Goal: Use online tool/utility

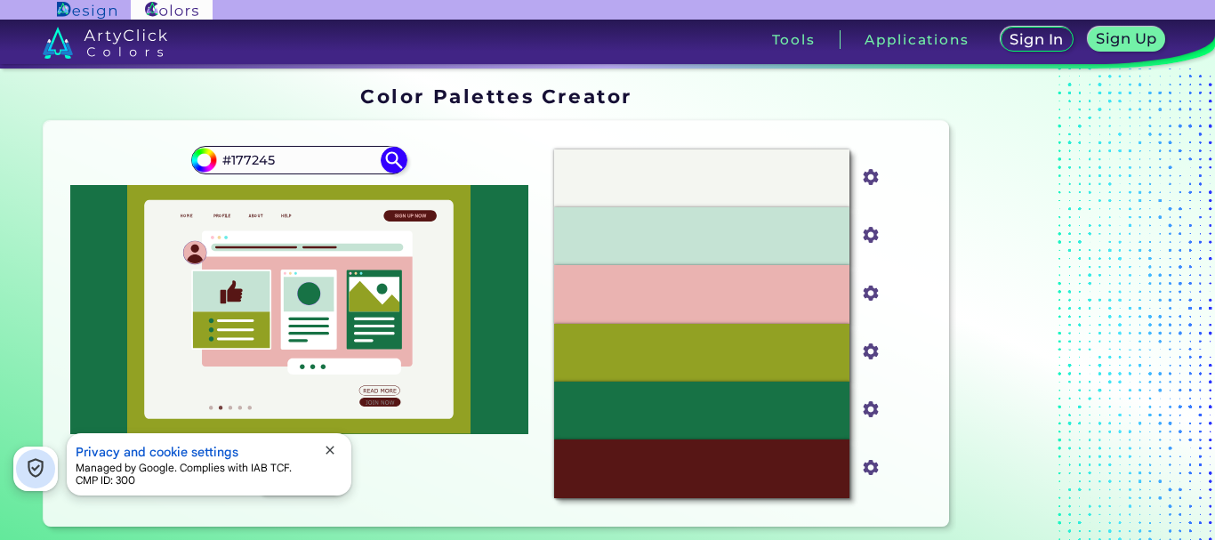
click at [334, 440] on div "Privacy and cookie settings Managed by Google. Complies with IAB TCF. CMP ID: 3…" at bounding box center [209, 464] width 285 height 62
click at [334, 447] on span "close" at bounding box center [330, 450] width 14 height 14
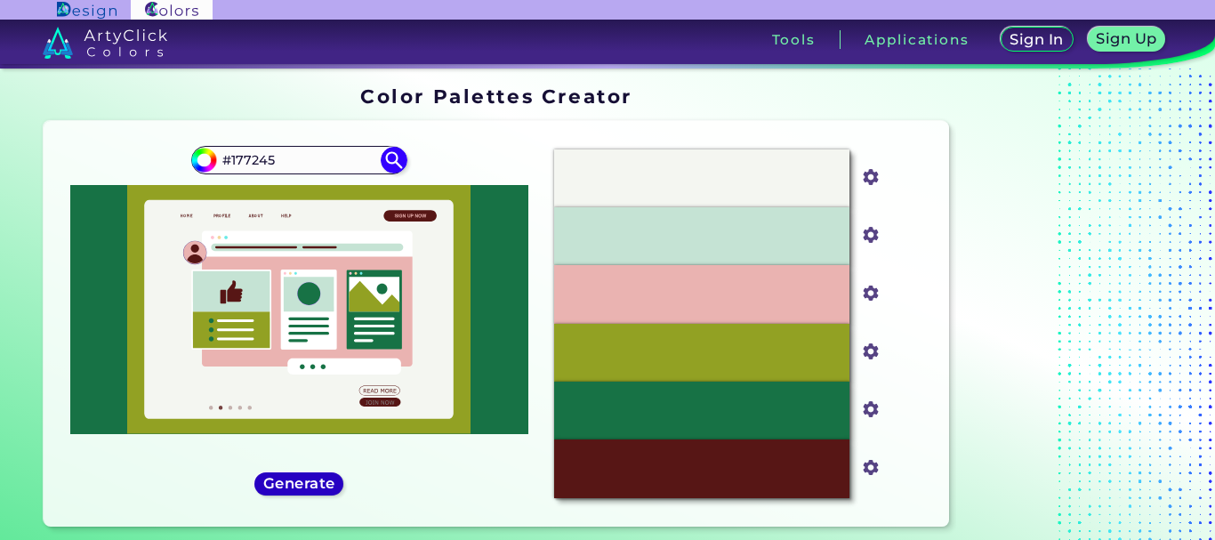
click at [311, 478] on h5 "Generate" at bounding box center [299, 483] width 65 height 13
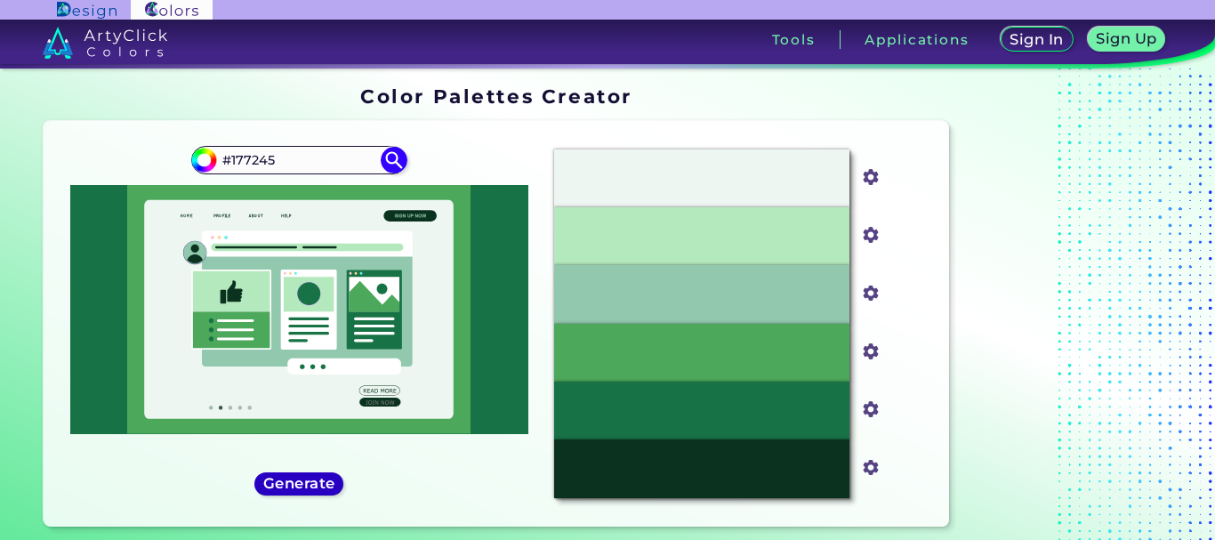
click at [311, 477] on h5 "Generate" at bounding box center [299, 483] width 65 height 13
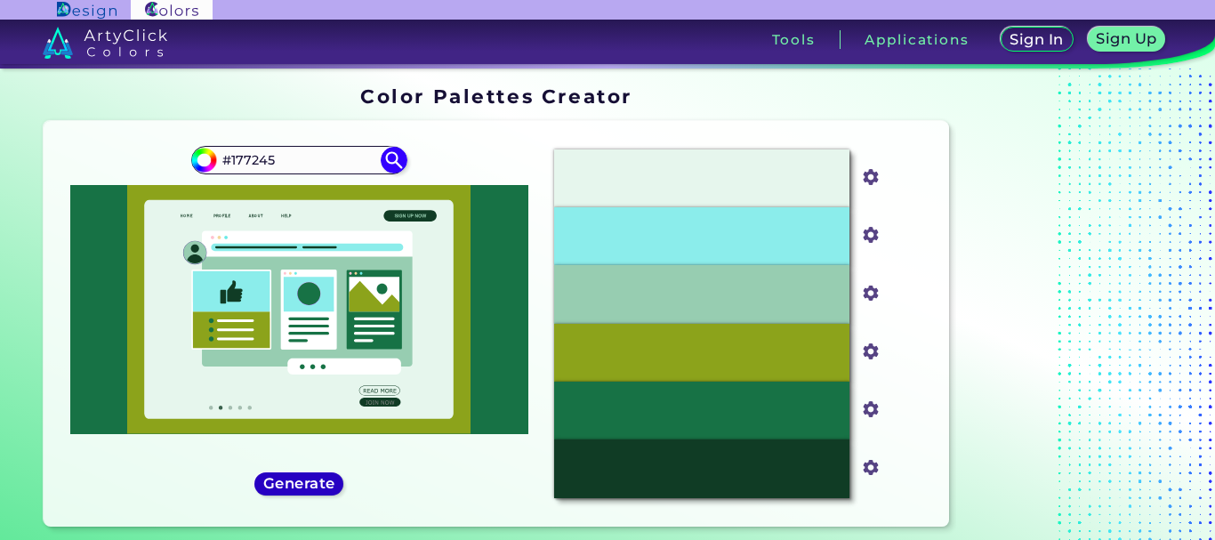
click at [311, 477] on h5 "Generate" at bounding box center [299, 483] width 65 height 13
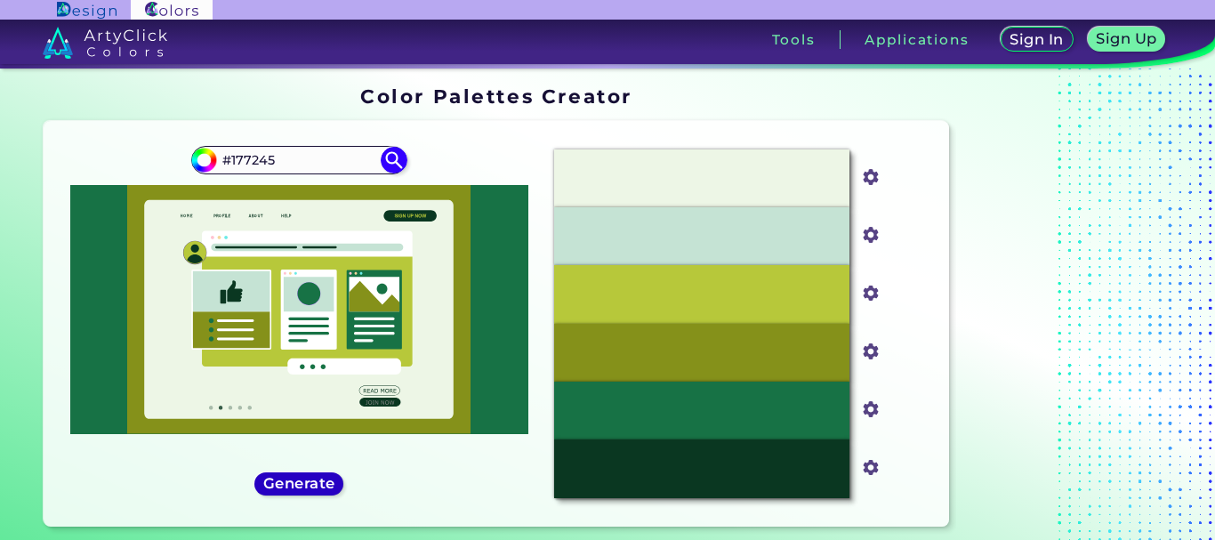
click at [311, 477] on h5 "Generate" at bounding box center [299, 483] width 67 height 13
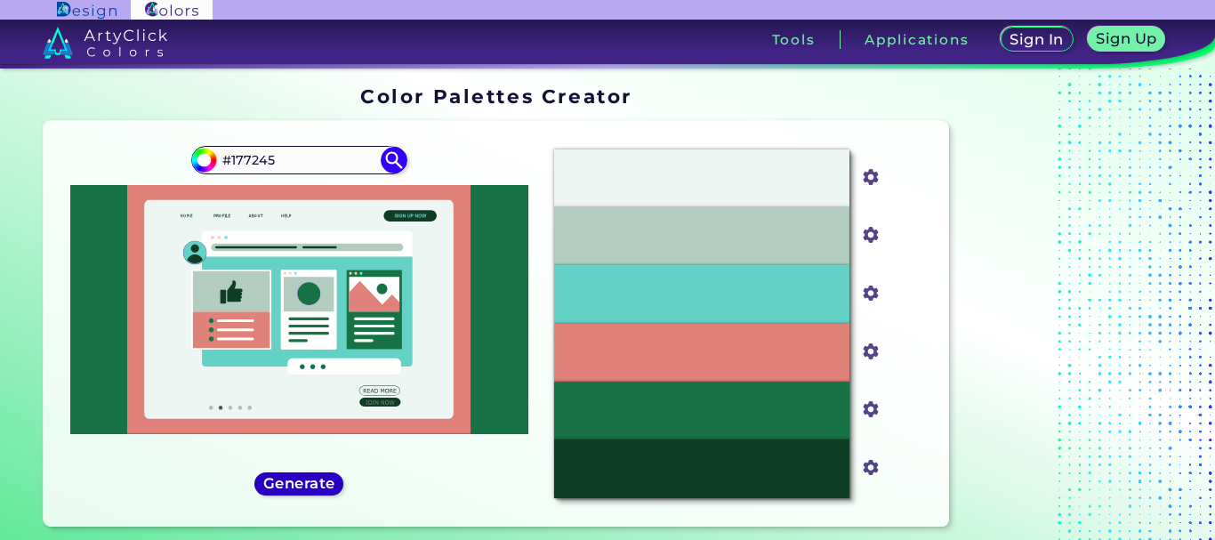
click at [311, 477] on h5 "Generate" at bounding box center [299, 483] width 66 height 13
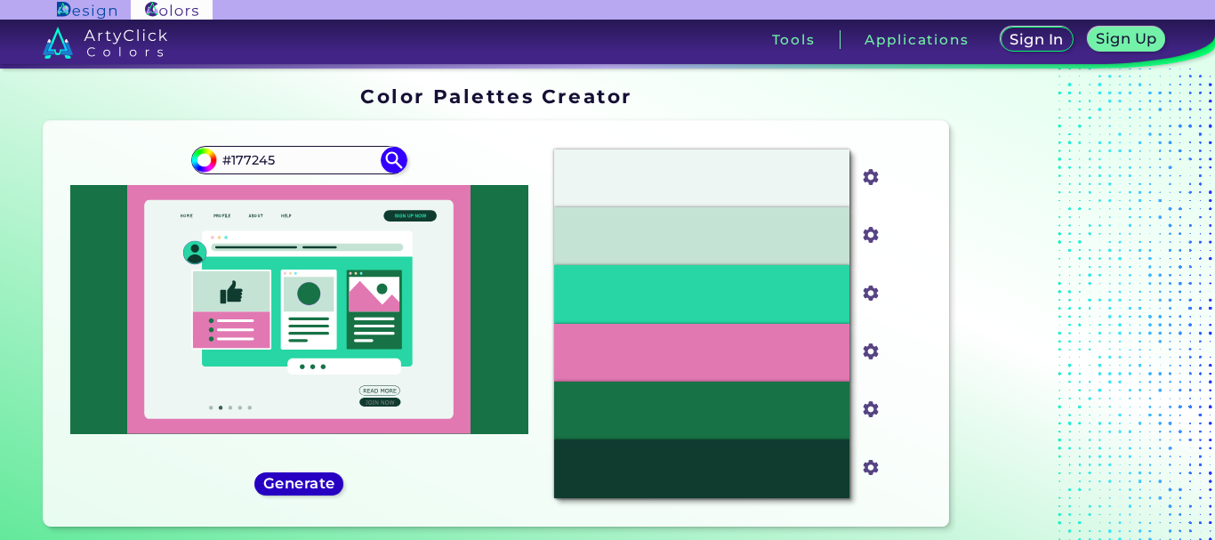
click at [311, 477] on h5 "Generate" at bounding box center [299, 483] width 65 height 13
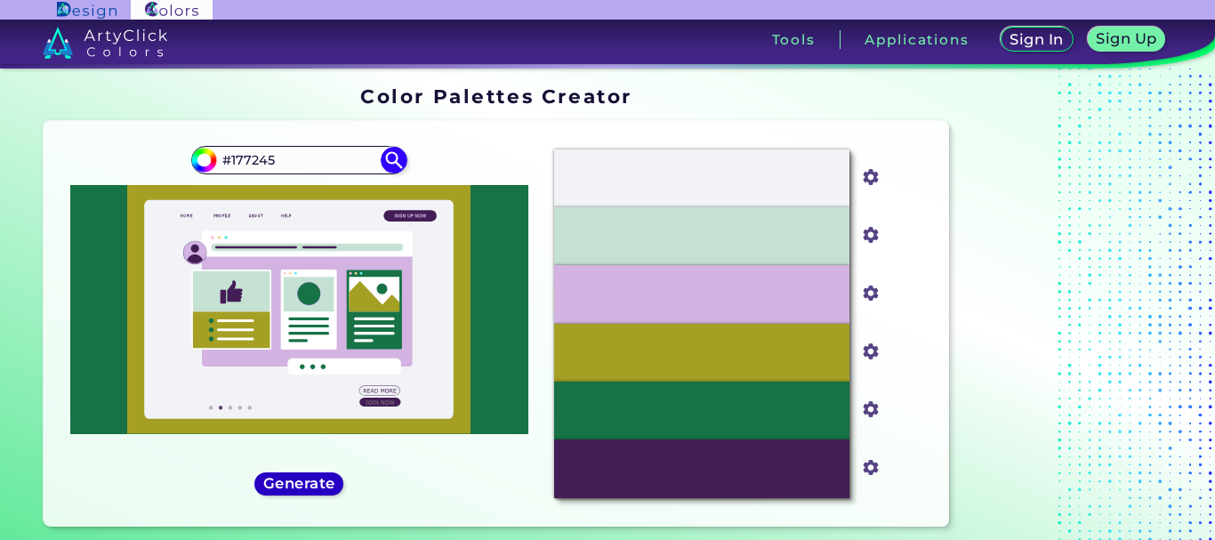
click at [311, 477] on h5 "Generate" at bounding box center [299, 483] width 66 height 13
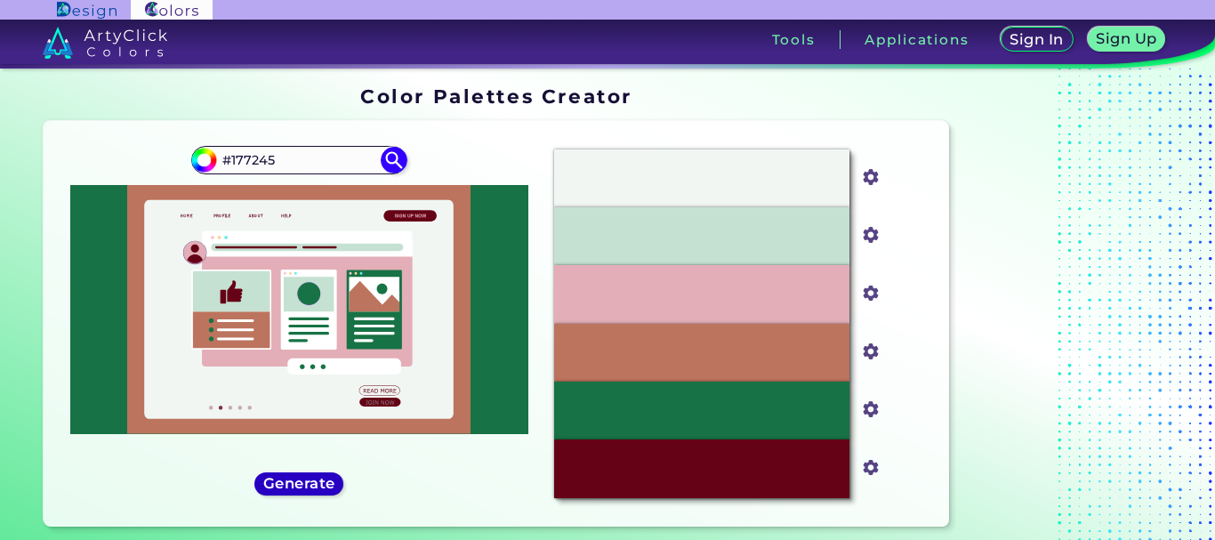
click at [311, 477] on h5 "Generate" at bounding box center [299, 483] width 65 height 13
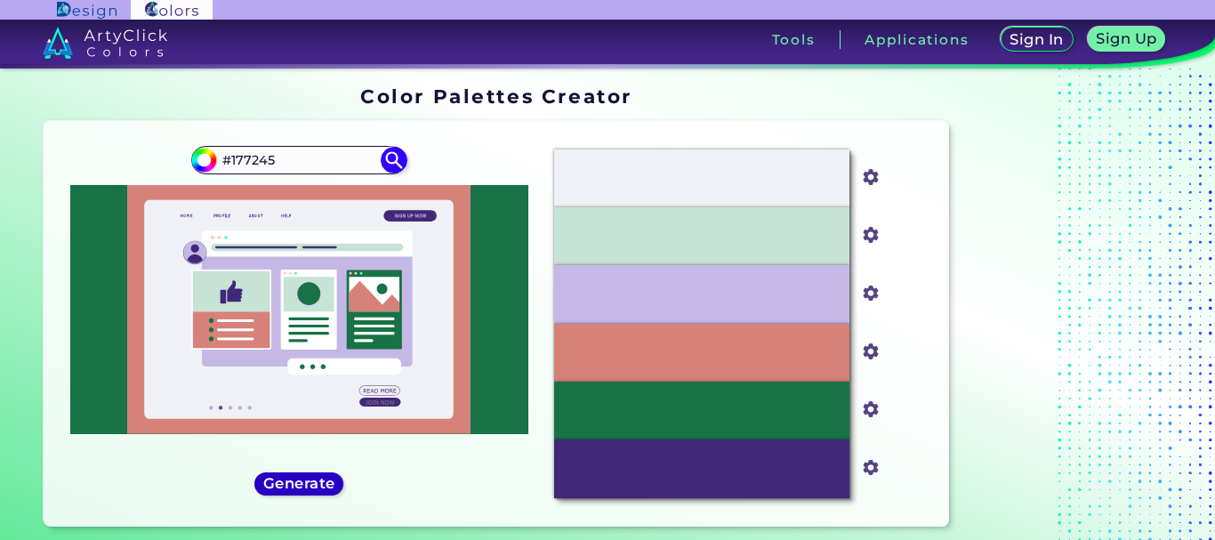
click at [311, 477] on h5 "Generate" at bounding box center [299, 483] width 66 height 13
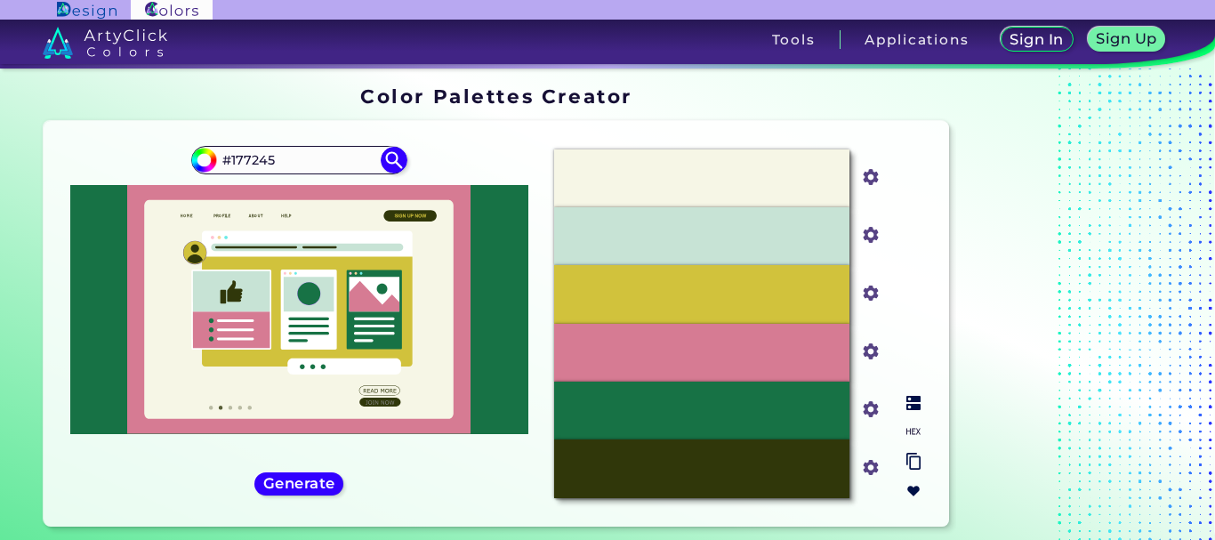
click at [868, 417] on input "#177245" at bounding box center [867, 408] width 22 height 22
click at [873, 416] on input "#177245" at bounding box center [867, 408] width 22 height 22
click at [910, 414] on div at bounding box center [913, 447] width 28 height 117
click at [882, 414] on div "#177245" at bounding box center [871, 411] width 26 height 28
click at [872, 412] on input "#177245" at bounding box center [867, 408] width 22 height 22
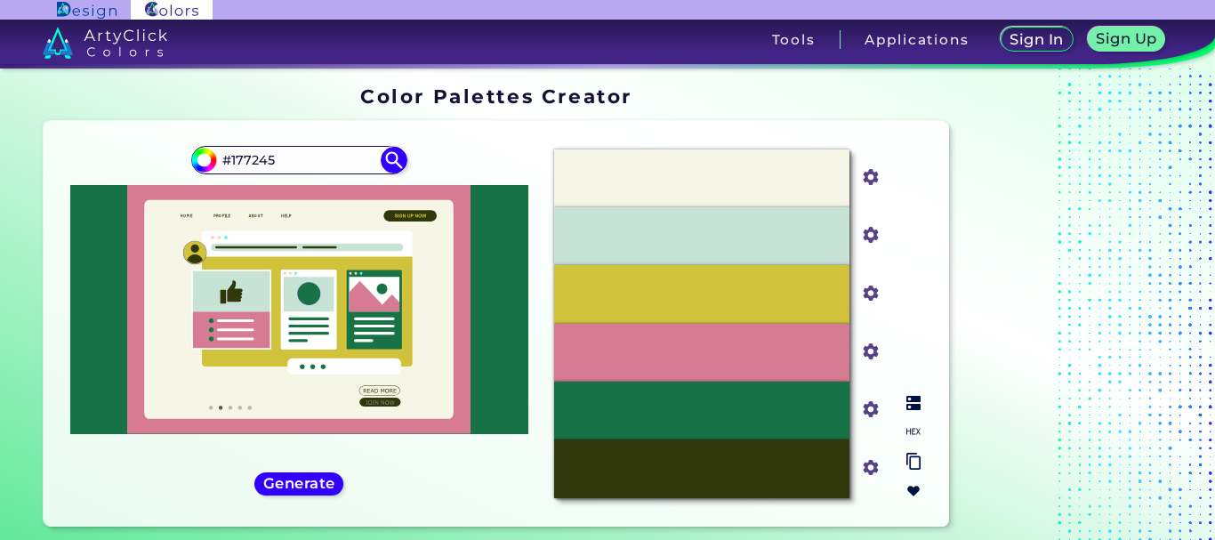
click at [864, 394] on div "#177245" at bounding box center [870, 411] width 43 height 58
click at [867, 397] on div "#177245" at bounding box center [870, 411] width 43 height 58
click at [868, 403] on input "#177245" at bounding box center [867, 408] width 22 height 22
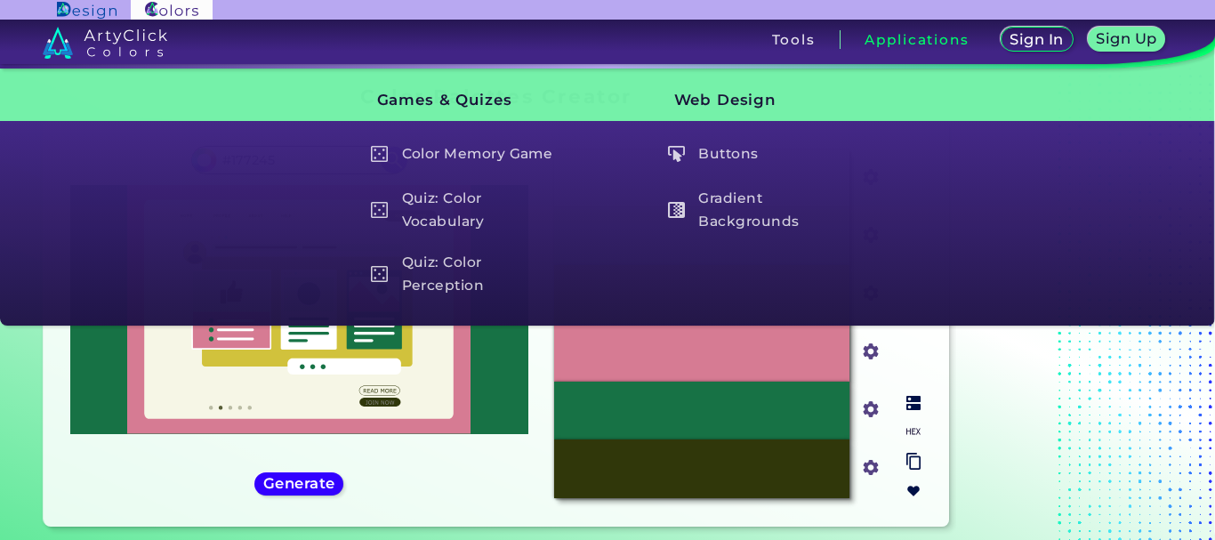
click at [879, 401] on div "#177245" at bounding box center [871, 411] width 26 height 28
click at [875, 403] on input "#177245" at bounding box center [867, 408] width 22 height 22
click at [879, 406] on img at bounding box center [870, 409] width 23 height 23
click at [835, 410] on div "#177245" at bounding box center [701, 411] width 295 height 58
click at [853, 407] on div "#177245" at bounding box center [870, 411] width 43 height 58
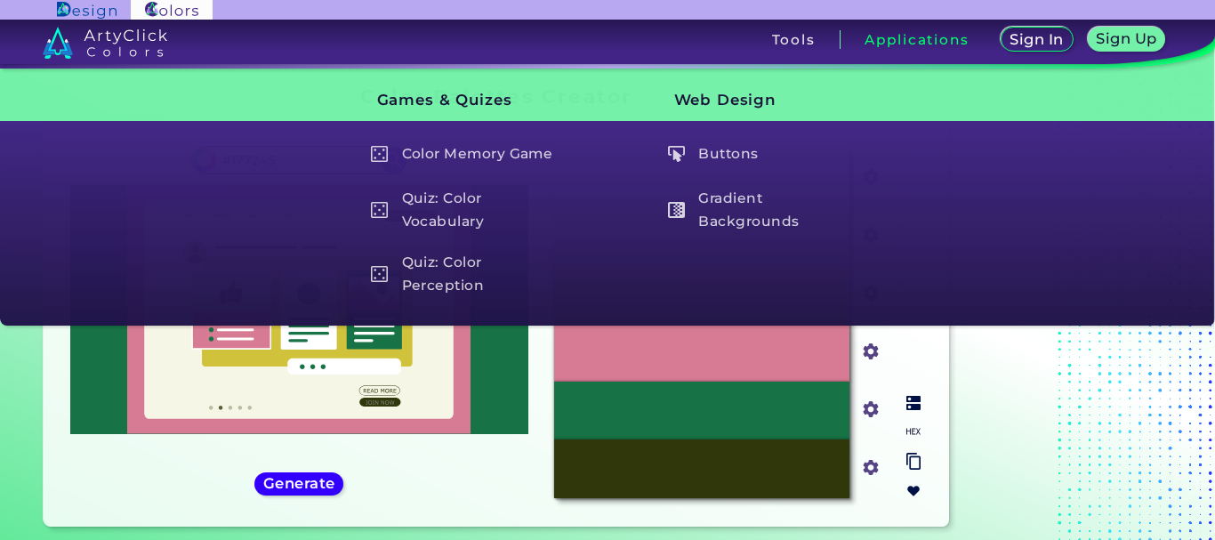
click at [860, 407] on input "#177245" at bounding box center [867, 408] width 22 height 22
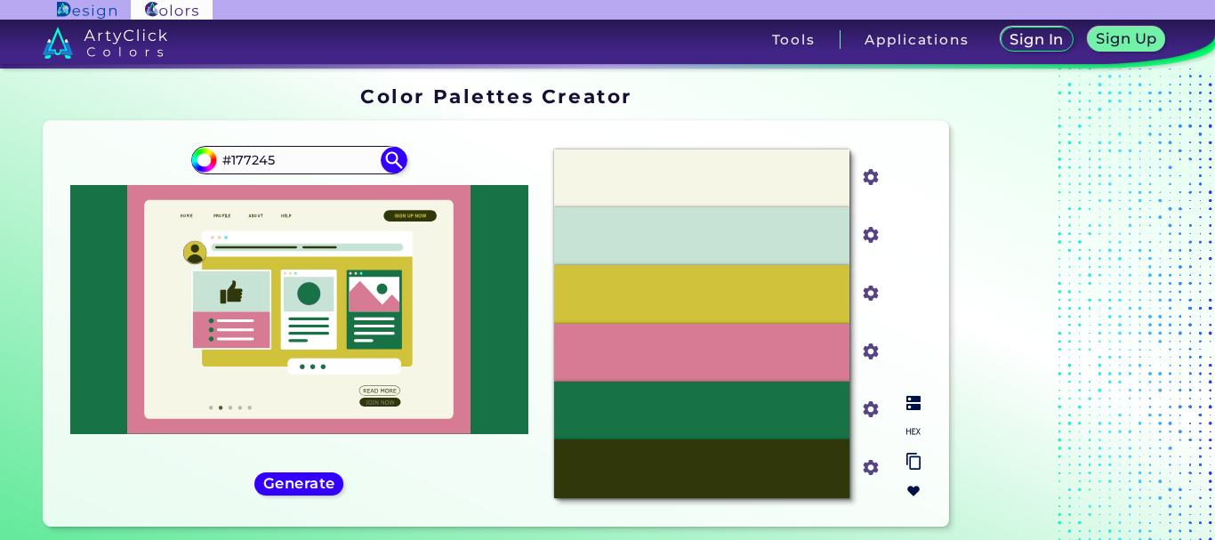
click at [866, 401] on input "#177245" at bounding box center [867, 408] width 22 height 22
click at [866, 235] on input "#c7e3d5" at bounding box center [867, 233] width 22 height 22
click at [869, 184] on input "#f6f6e6" at bounding box center [867, 176] width 22 height 22
click at [800, 220] on div "#C7E3D5" at bounding box center [701, 236] width 295 height 58
click at [871, 231] on input "#c7e3d5" at bounding box center [867, 233] width 22 height 22
